Goal: Task Accomplishment & Management: Manage account settings

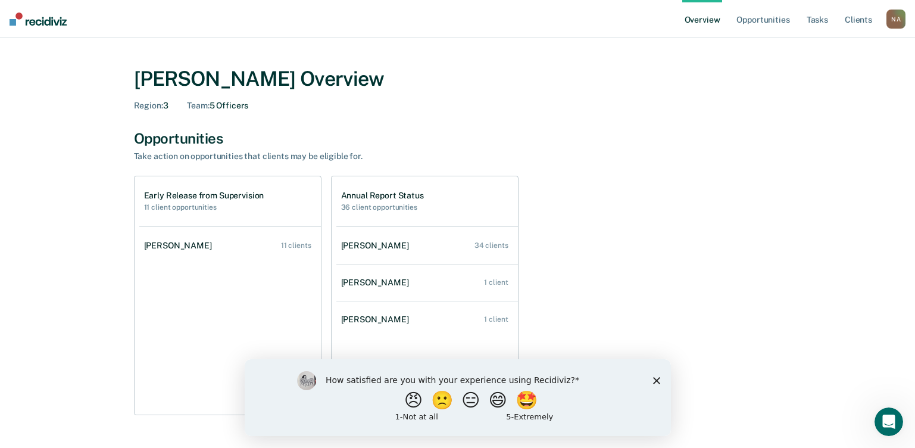
drag, startPoint x: 655, startPoint y: 380, endPoint x: 664, endPoint y: 364, distance: 18.1
click at [657, 380] on polygon "Close survey" at bounding box center [655, 379] width 7 height 7
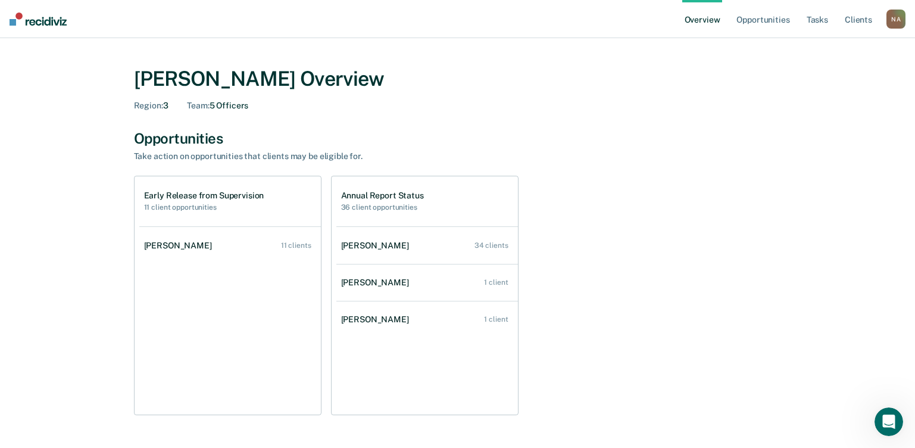
scroll to position [60, 0]
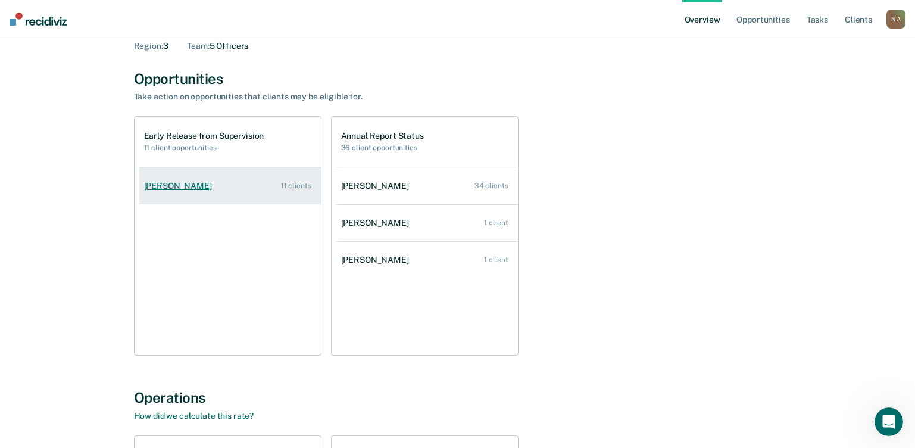
click at [255, 198] on link "[PERSON_NAME] 11 clients" at bounding box center [230, 186] width 182 height 34
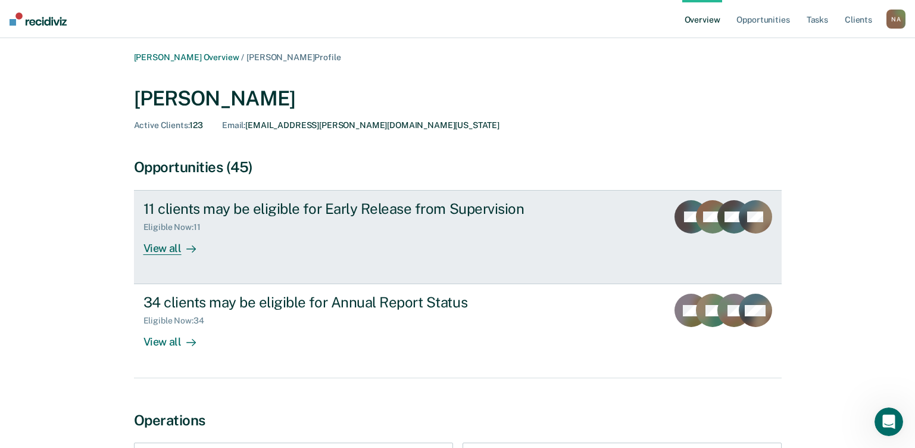
click at [160, 246] on div "View all" at bounding box center [176, 243] width 67 height 23
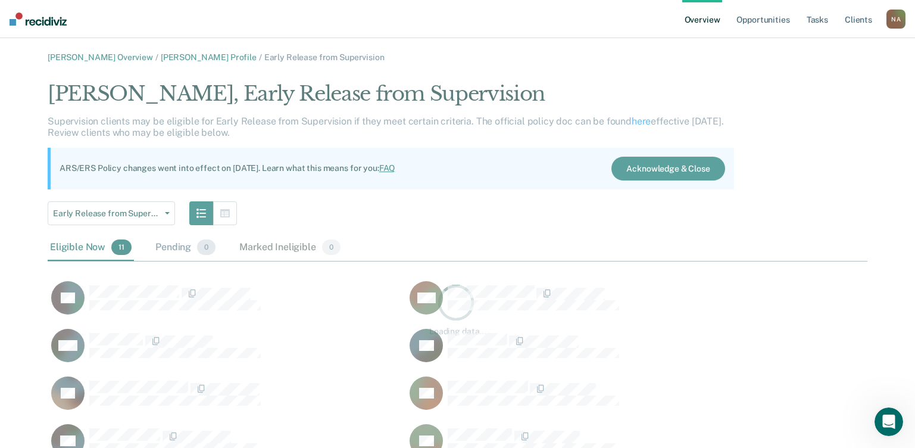
scroll to position [476, 811]
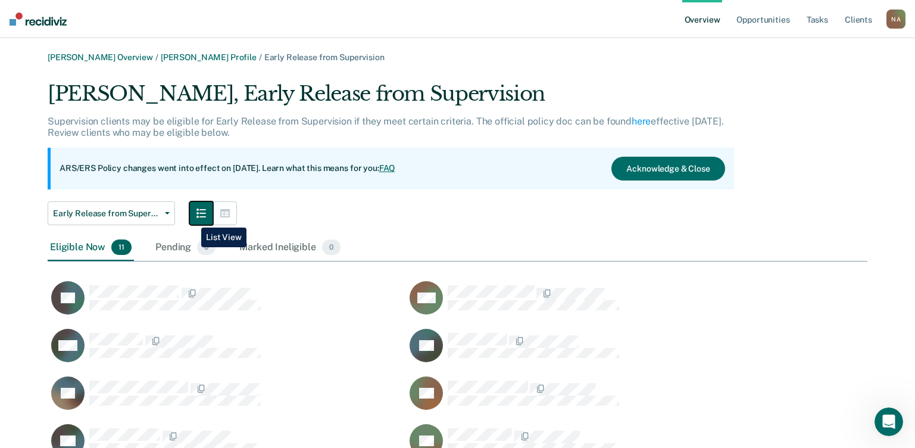
click at [192, 218] on button "button" at bounding box center [201, 213] width 24 height 24
click at [233, 213] on button "button" at bounding box center [225, 213] width 24 height 24
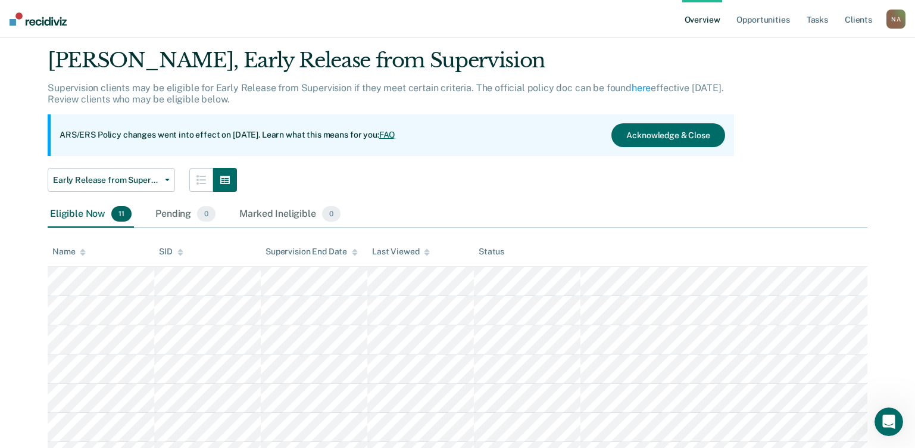
scroll to position [33, 0]
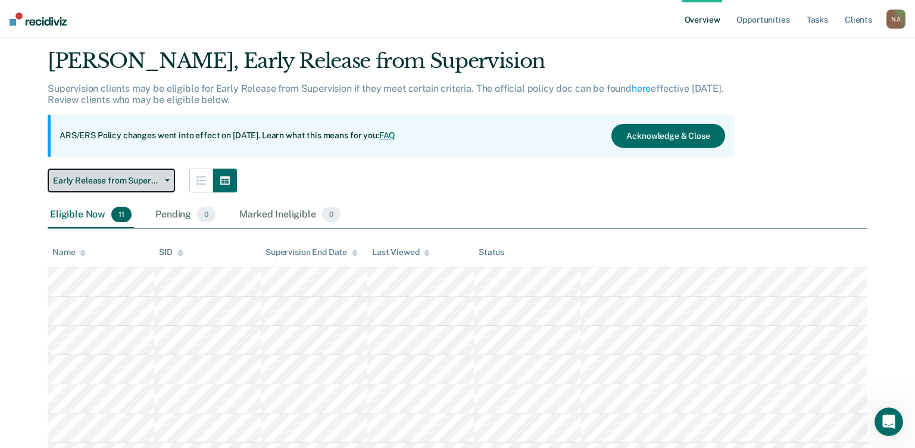
click at [166, 180] on icon "button" at bounding box center [167, 180] width 5 height 2
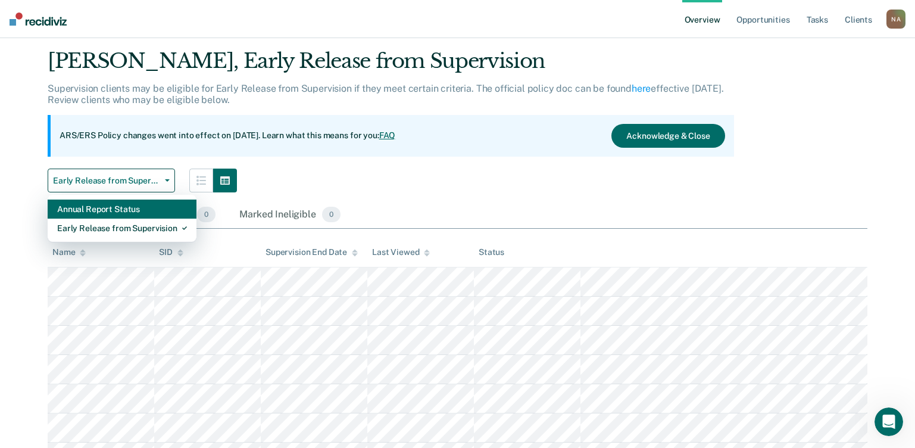
click at [127, 209] on div "Annual Report Status" at bounding box center [122, 208] width 130 height 19
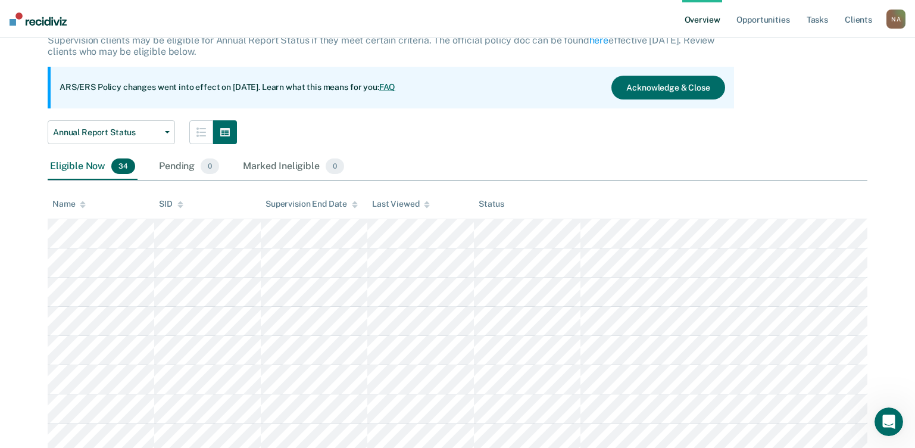
scroll to position [119, 0]
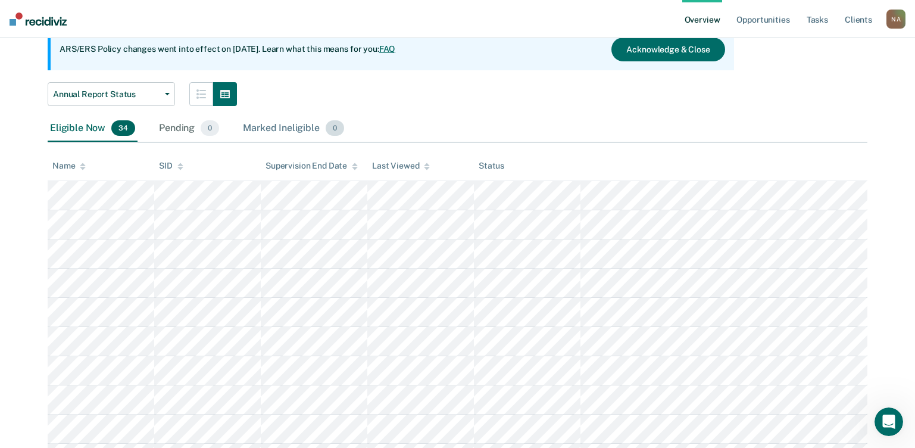
click at [274, 130] on div "Marked Ineligible 0" at bounding box center [294, 128] width 106 height 26
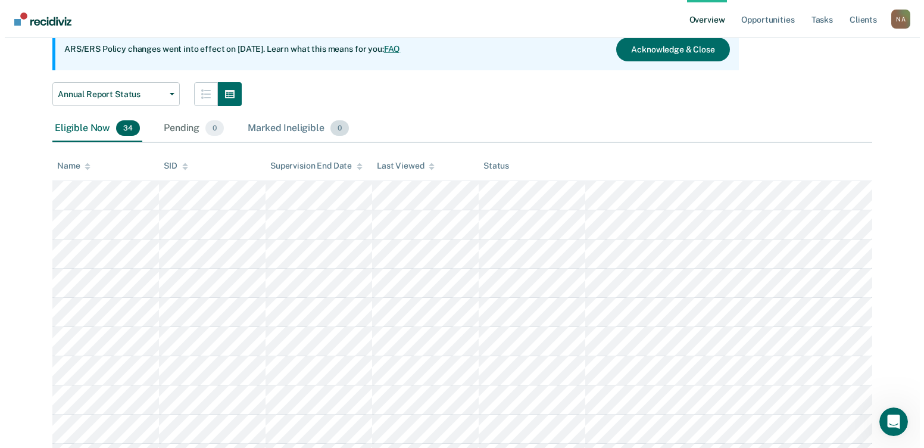
scroll to position [0, 0]
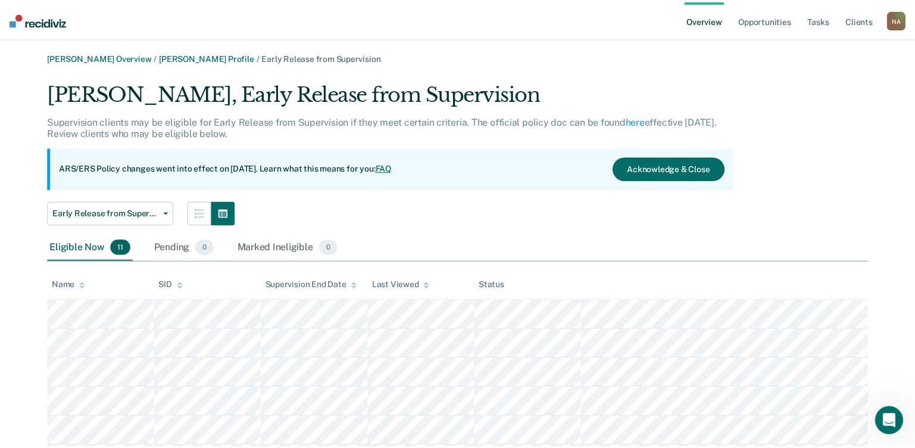
scroll to position [33, 0]
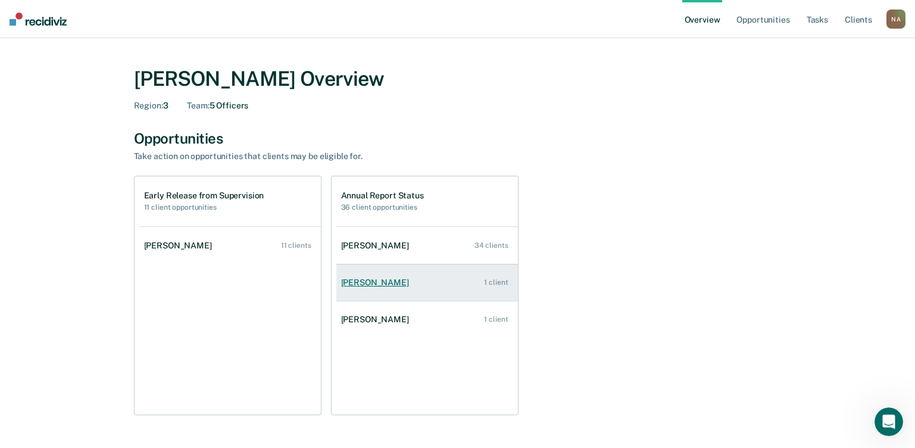
click at [359, 280] on div "[PERSON_NAME]" at bounding box center [377, 282] width 73 height 10
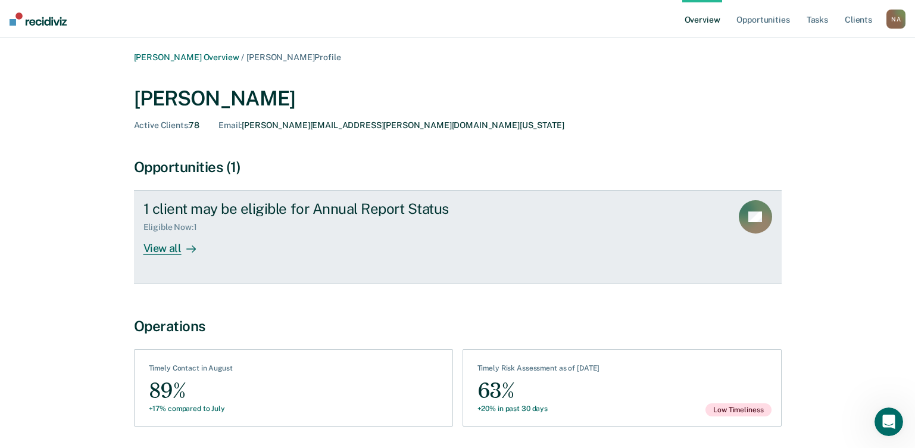
click at [171, 250] on div "View all" at bounding box center [176, 243] width 67 height 23
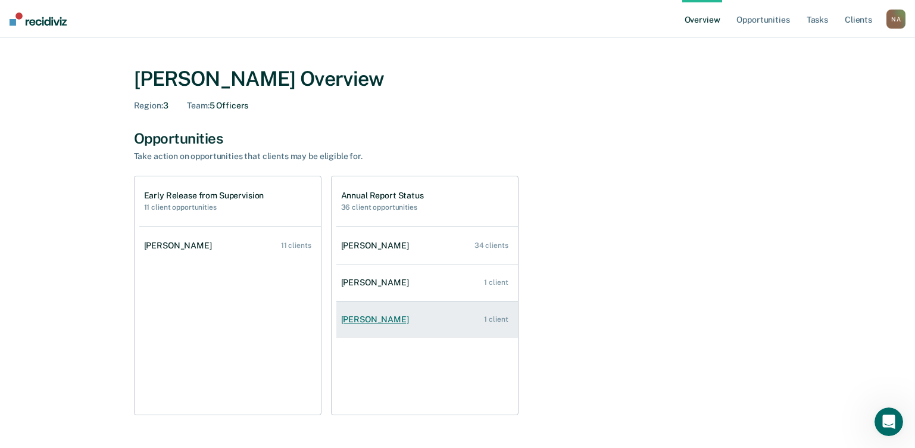
click at [379, 323] on div "[PERSON_NAME]" at bounding box center [377, 319] width 73 height 10
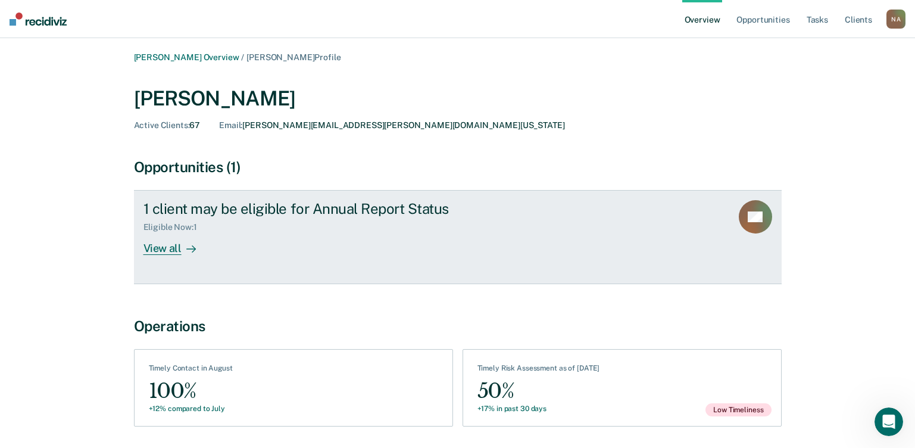
click at [154, 248] on div "View all" at bounding box center [176, 243] width 67 height 23
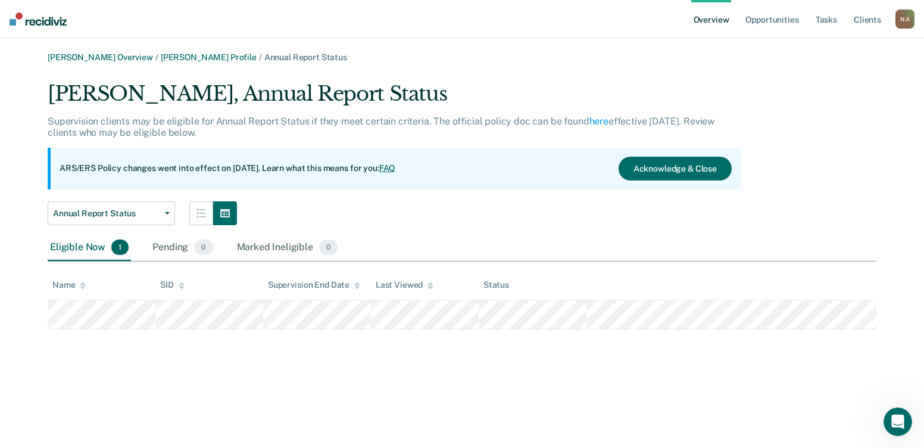
click at [34, 22] on img at bounding box center [38, 19] width 57 height 13
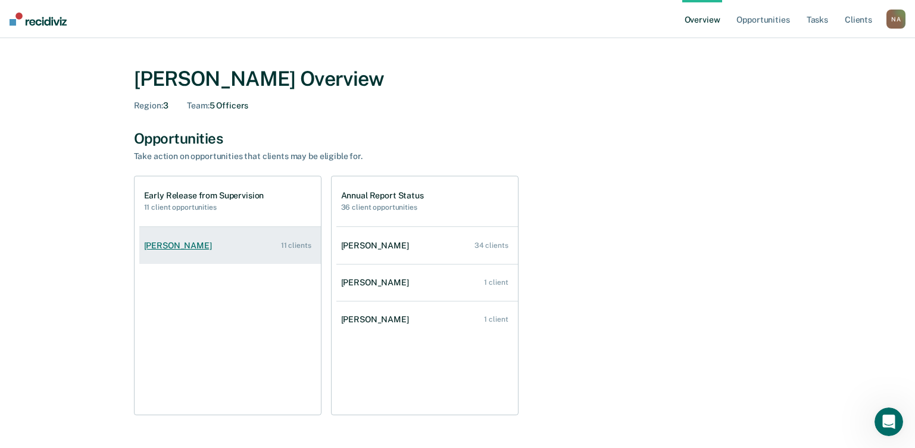
click at [166, 243] on div "[PERSON_NAME]" at bounding box center [180, 246] width 73 height 10
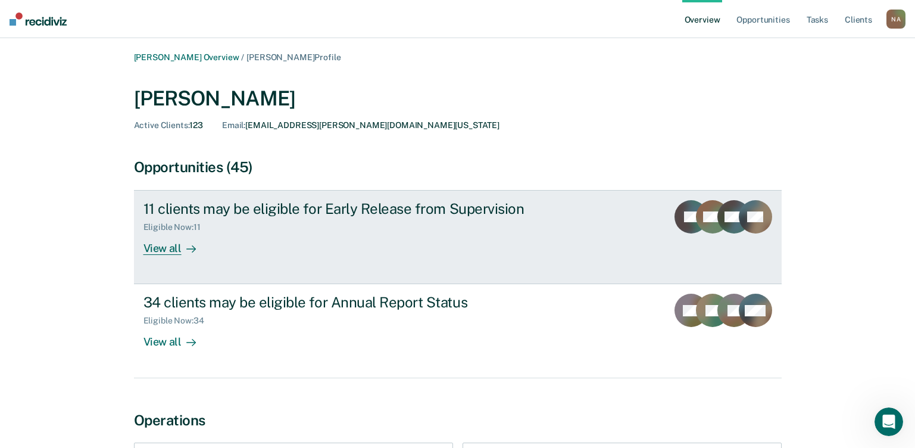
click at [173, 238] on div "View all" at bounding box center [176, 243] width 67 height 23
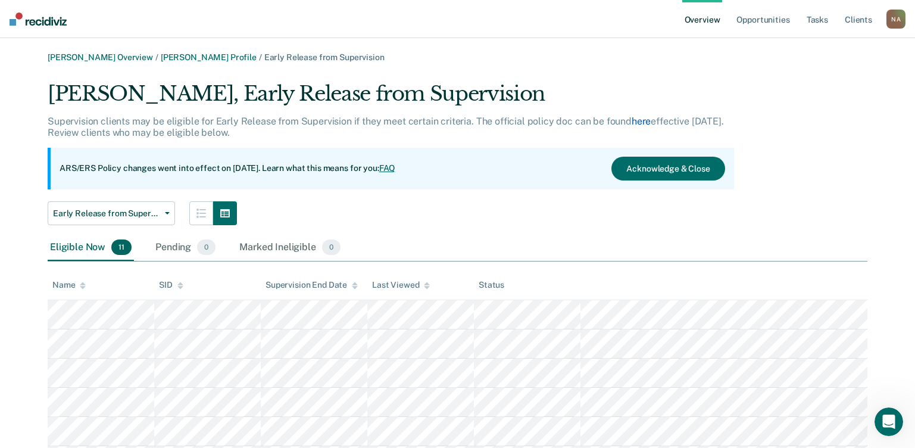
click at [637, 120] on link "here" at bounding box center [641, 120] width 19 height 11
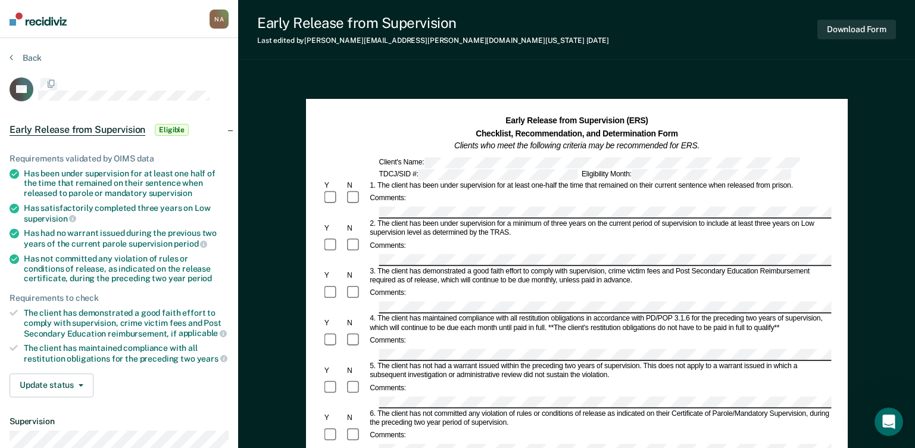
click at [805, 312] on div "Early Release from Supervision (ERS) Checklist, Recommendation, and Determinati…" at bounding box center [577, 449] width 542 height 712
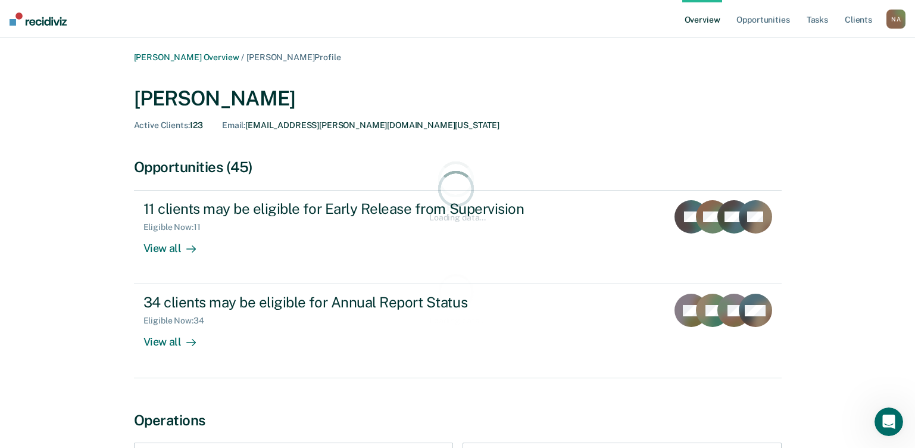
click at [40, 25] on img at bounding box center [38, 19] width 57 height 13
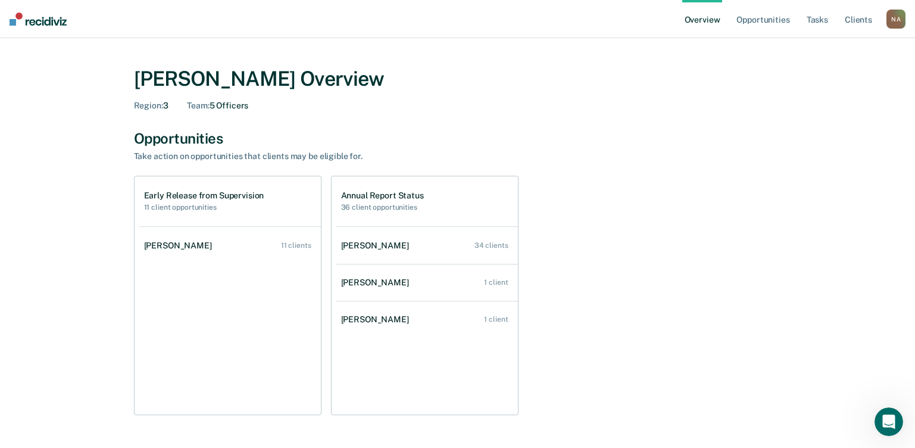
click at [40, 24] on img at bounding box center [38, 19] width 57 height 13
click at [814, 23] on link "Tasks" at bounding box center [817, 19] width 26 height 38
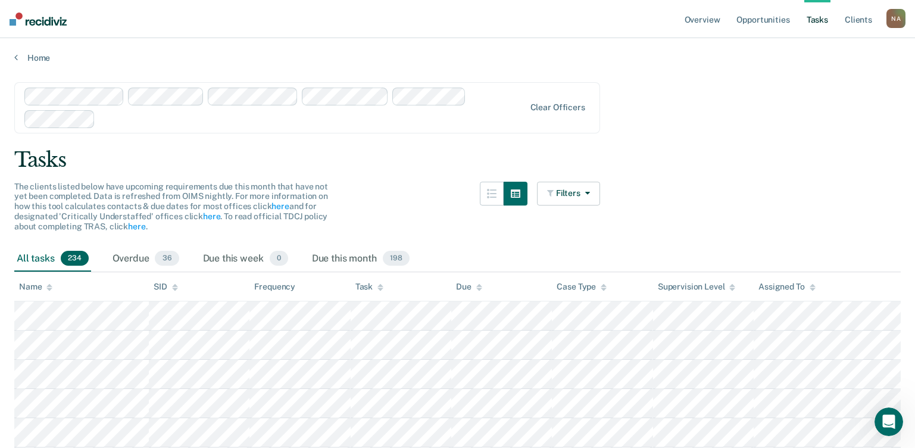
click at [811, 288] on icon at bounding box center [813, 289] width 6 height 3
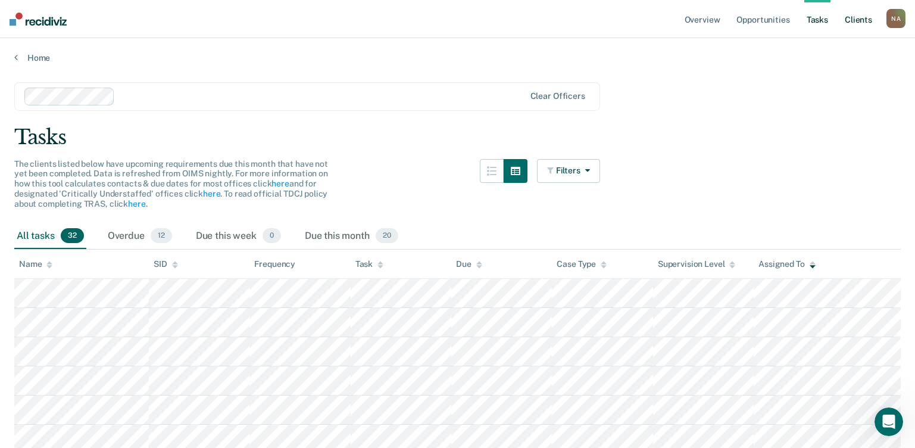
click at [857, 20] on link "Client s" at bounding box center [858, 19] width 32 height 38
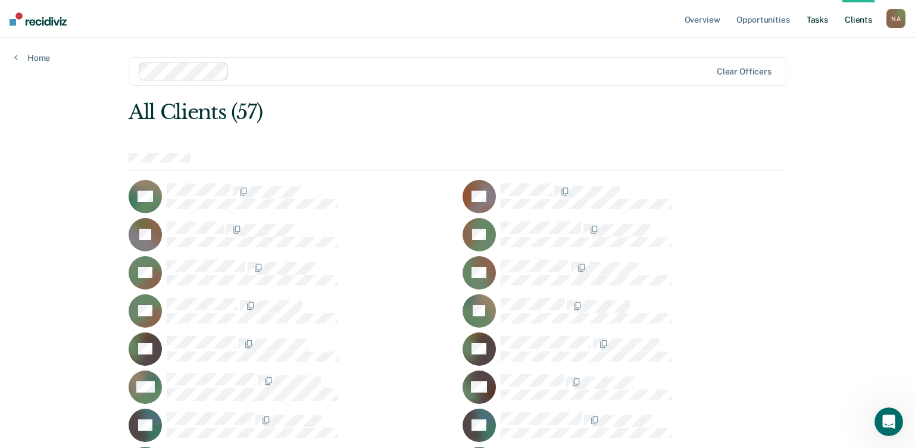
click at [823, 18] on link "Tasks" at bounding box center [817, 19] width 26 height 38
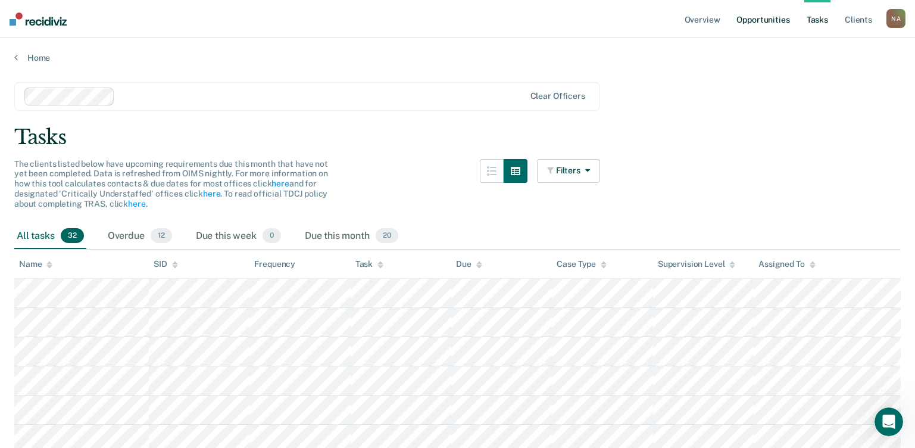
click at [764, 24] on link "Opportunities" at bounding box center [763, 19] width 58 height 38
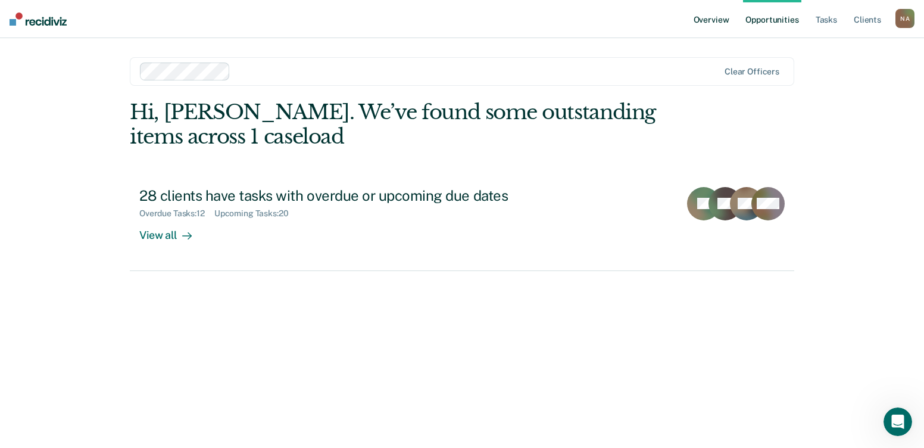
click at [718, 25] on link "Overview" at bounding box center [711, 19] width 40 height 38
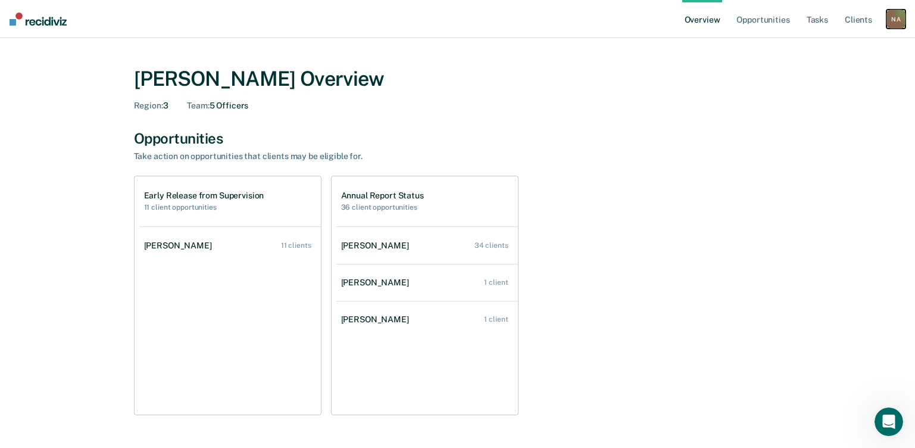
click at [894, 26] on div "N A" at bounding box center [895, 19] width 19 height 19
click at [825, 80] on link "Log Out" at bounding box center [848, 77] width 96 height 10
